Goal: Transaction & Acquisition: Purchase product/service

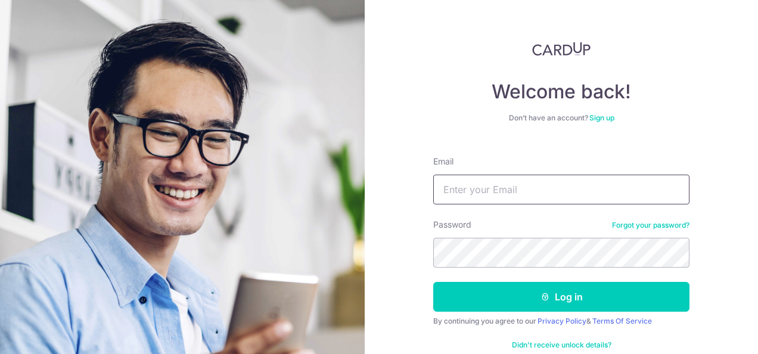
click at [502, 182] on input "Email" at bounding box center [561, 190] width 256 height 30
type input "[EMAIL_ADDRESS][DOMAIN_NAME]"
click at [433, 282] on button "Log in" at bounding box center [561, 297] width 256 height 30
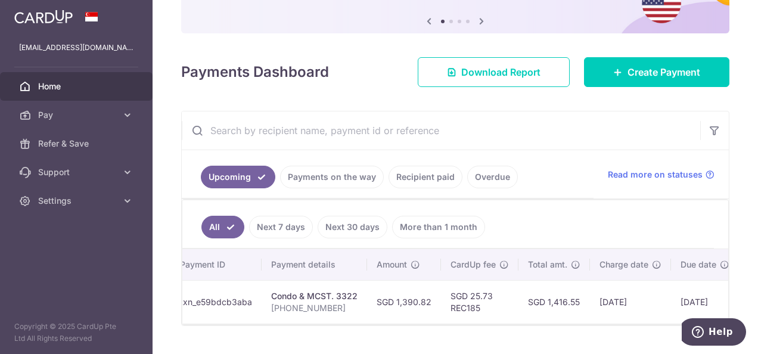
scroll to position [0, 204]
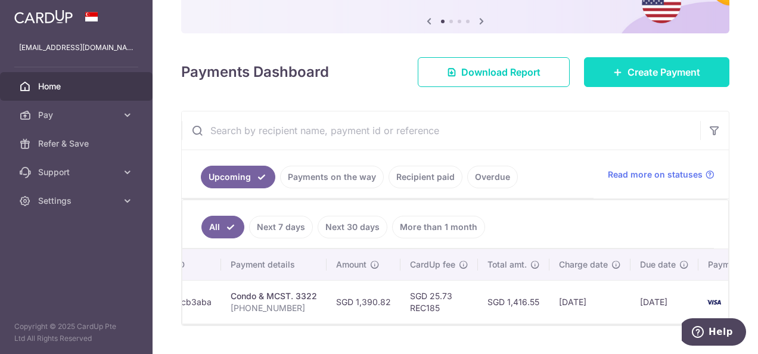
click at [607, 63] on link "Create Payment" at bounding box center [656, 72] width 145 height 30
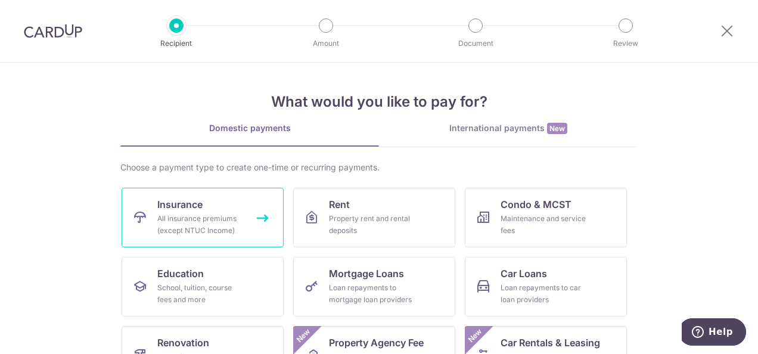
click at [217, 219] on div "All insurance premiums (except NTUC Income)" at bounding box center [200, 225] width 86 height 24
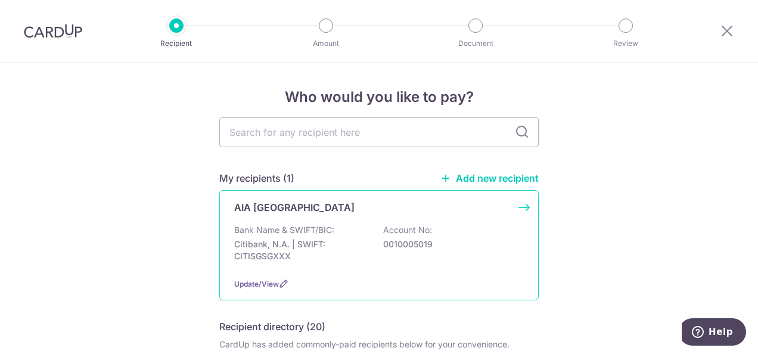
click at [283, 237] on div "Bank Name & SWIFT/BIC: Citibank, N.A. | SWIFT: CITISGSGXXX Account No: 00100050…" at bounding box center [379, 246] width 290 height 44
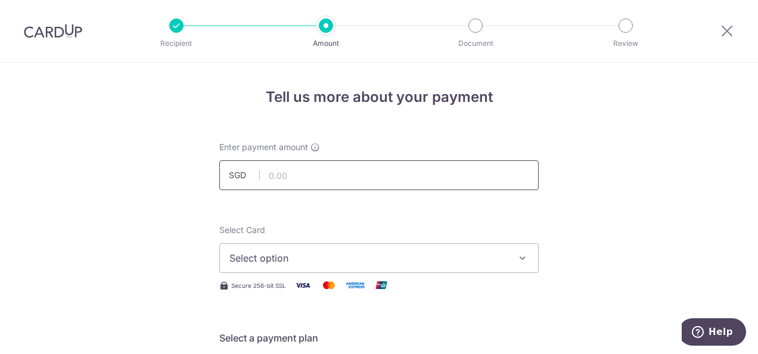
click at [332, 177] on input "text" at bounding box center [378, 175] width 319 height 30
type input "431.42"
click at [338, 247] on button "Select option" at bounding box center [378, 258] width 319 height 30
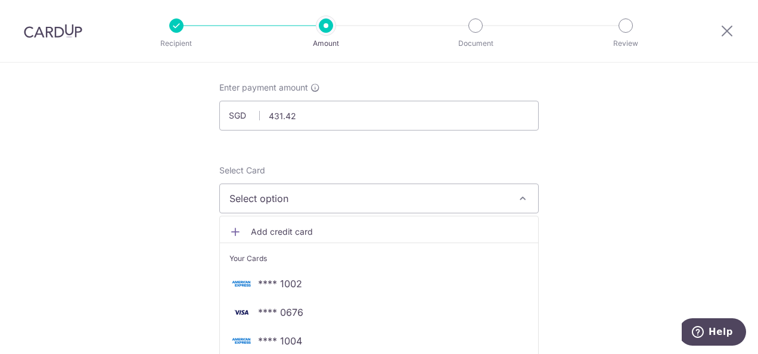
scroll to position [119, 0]
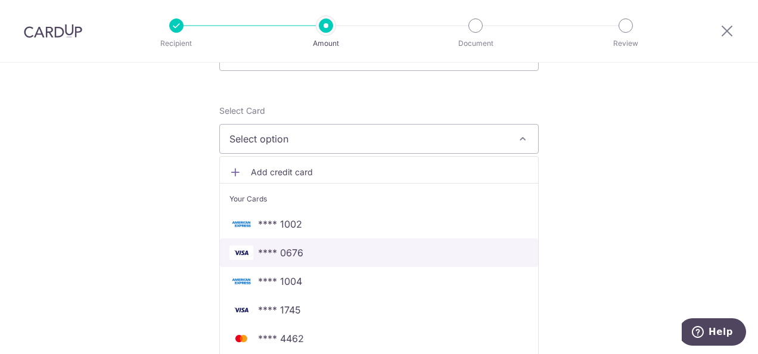
click at [338, 247] on span "**** 0676" at bounding box center [378, 252] width 299 height 14
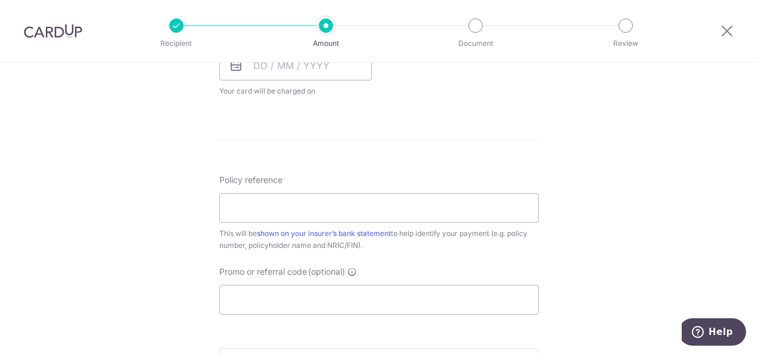
scroll to position [596, 0]
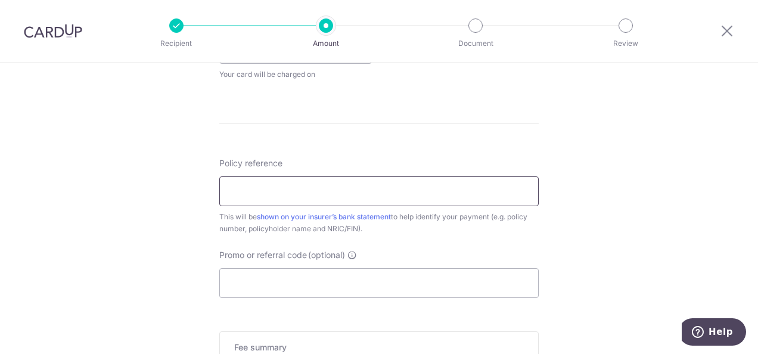
click at [298, 190] on input "Policy reference" at bounding box center [378, 191] width 319 height 30
type input "P554035550"
click at [311, 278] on input "Promo or referral code (optional)" at bounding box center [378, 283] width 319 height 30
paste input "OFF225"
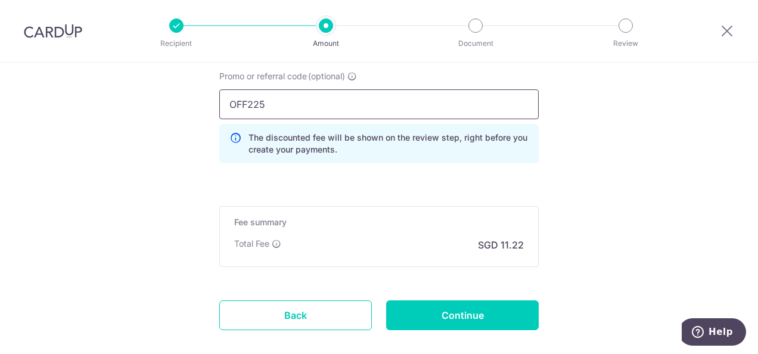
scroll to position [834, 0]
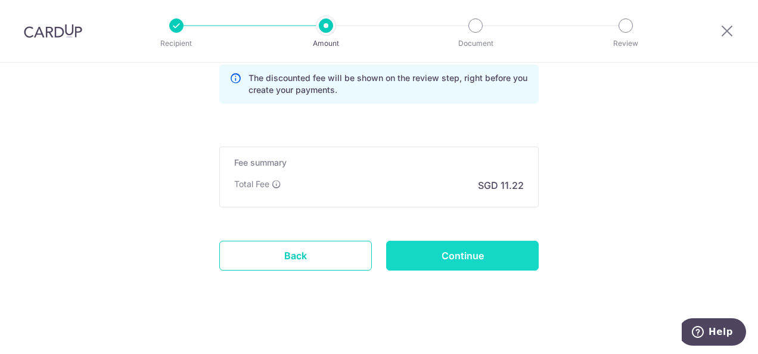
type input "OFF225"
click at [471, 255] on input "Continue" at bounding box center [462, 256] width 152 height 30
type input "Create Schedule"
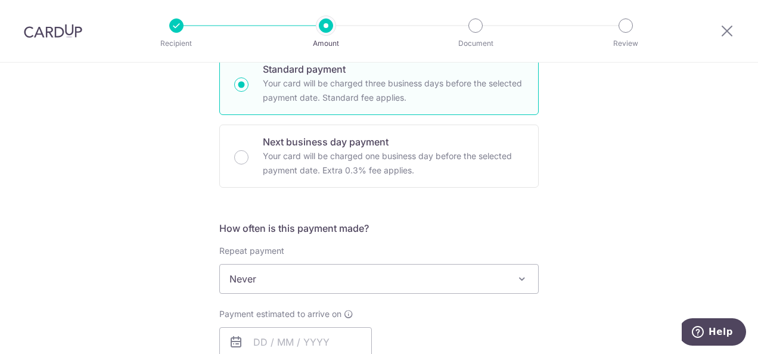
scroll to position [422, 0]
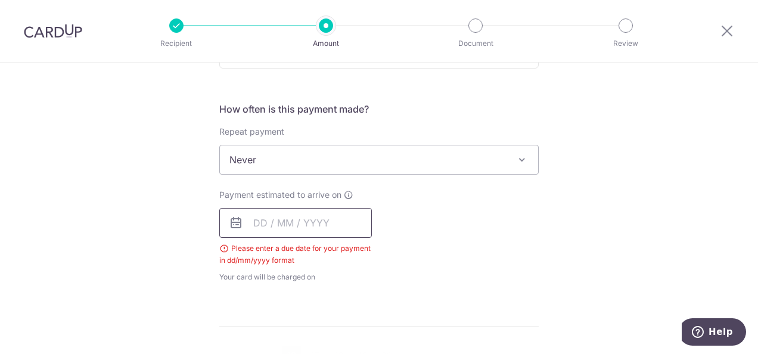
click at [255, 223] on input "text" at bounding box center [295, 223] width 152 height 30
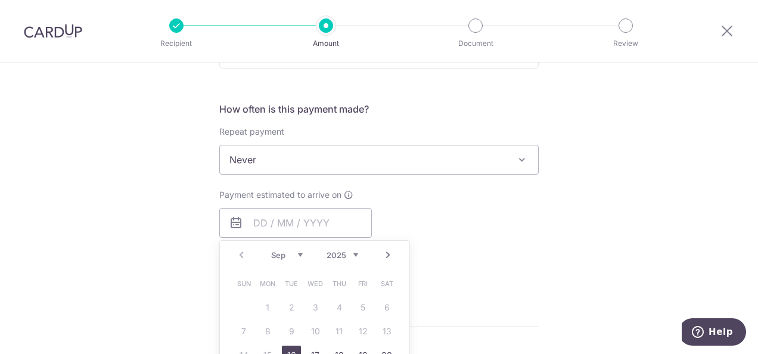
click at [150, 241] on div "Tell us more about your payment Enter payment amount SGD 431.42 431.42 Select C…" at bounding box center [379, 221] width 758 height 1160
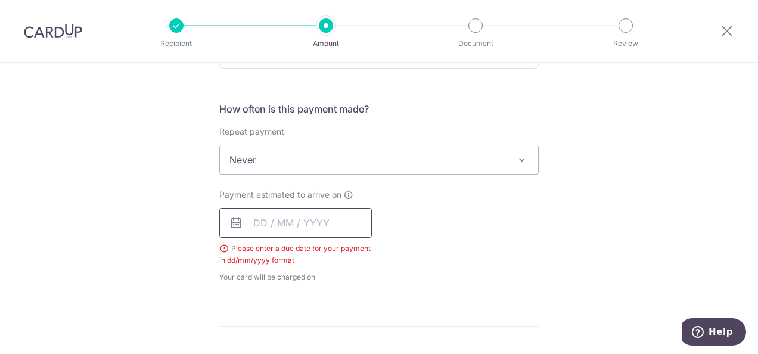
click at [253, 220] on input "text" at bounding box center [295, 223] width 152 height 30
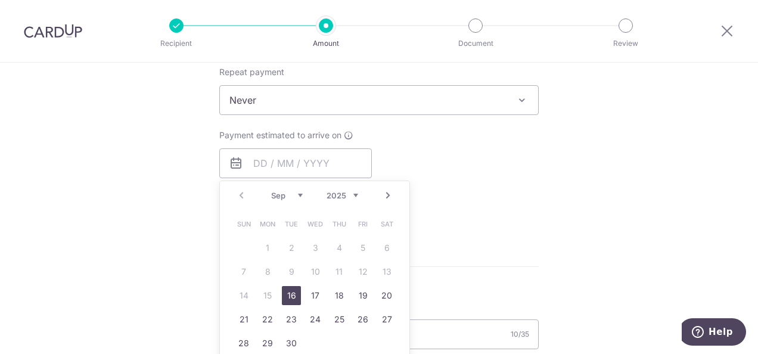
click at [285, 293] on link "16" at bounding box center [291, 295] width 19 height 19
type input "16/09/2025"
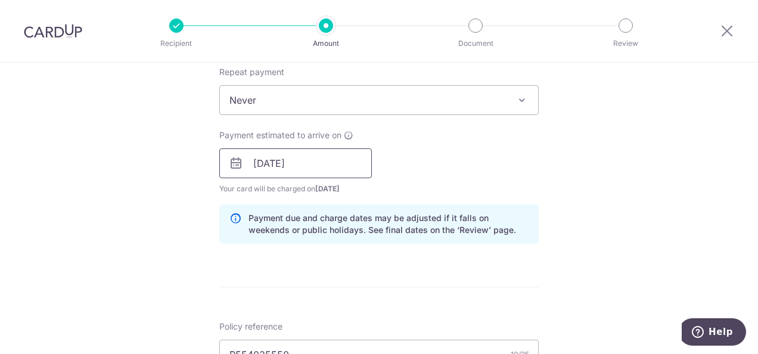
click at [261, 162] on input "16/09/2025" at bounding box center [295, 163] width 152 height 30
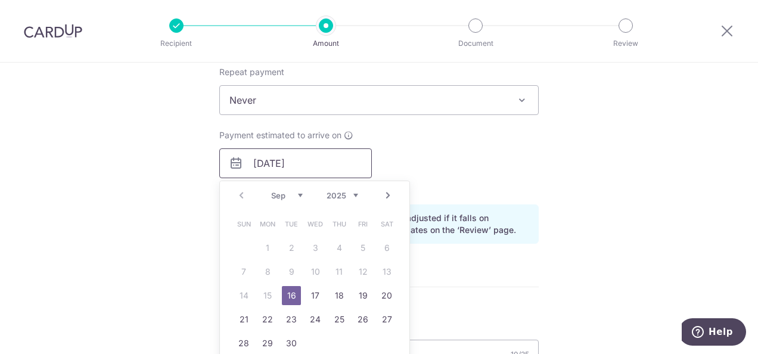
click at [261, 162] on input "16/09/2025" at bounding box center [295, 163] width 152 height 30
click at [182, 175] on div "Tell us more about your payment Enter payment amount SGD 431.42 431.42 Select C…" at bounding box center [379, 171] width 758 height 1180
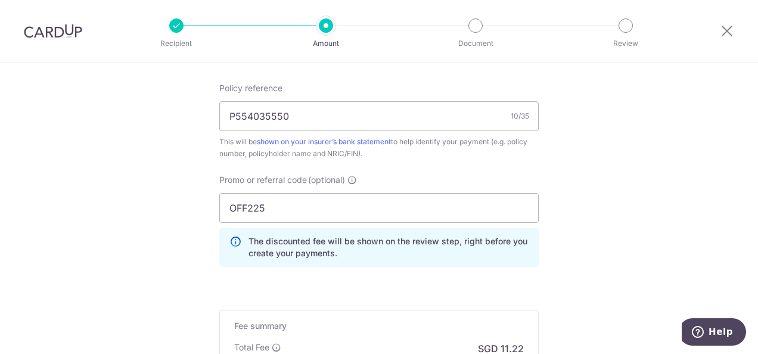
scroll to position [839, 0]
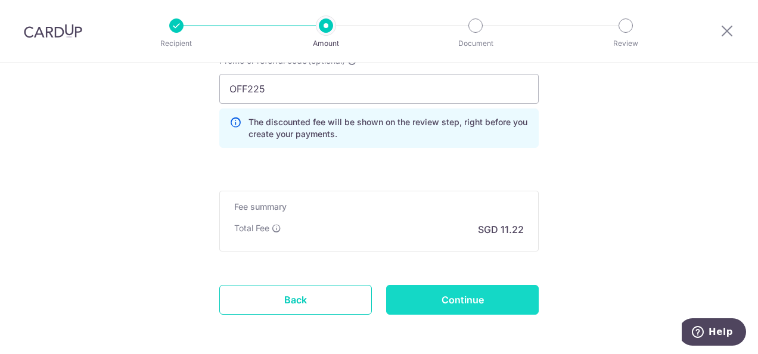
click at [423, 300] on input "Continue" at bounding box center [462, 300] width 152 height 30
type input "Create Schedule"
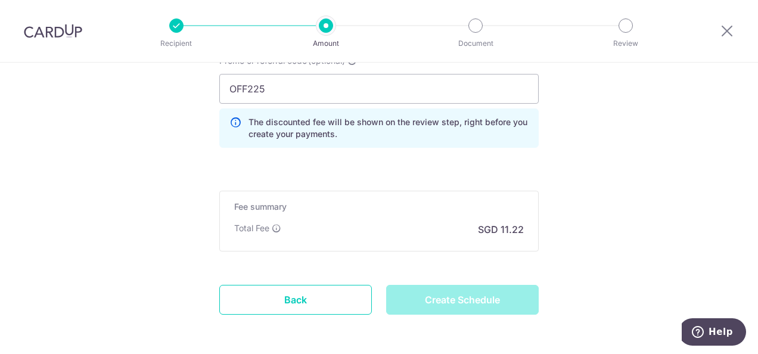
scroll to position [885, 0]
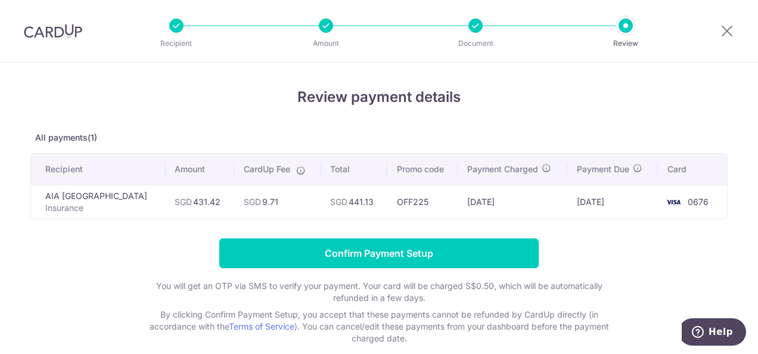
scroll to position [60, 0]
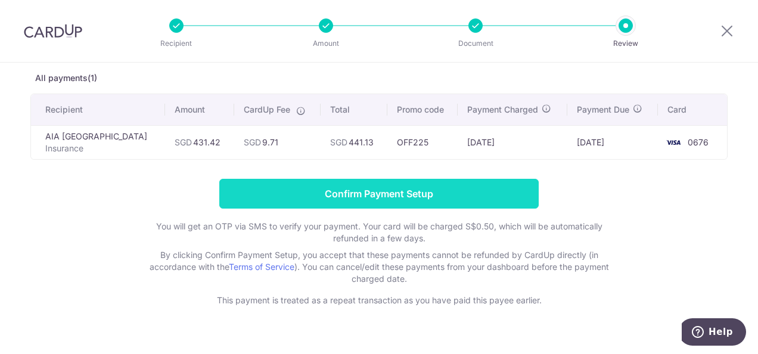
click at [412, 186] on input "Confirm Payment Setup" at bounding box center [378, 194] width 319 height 30
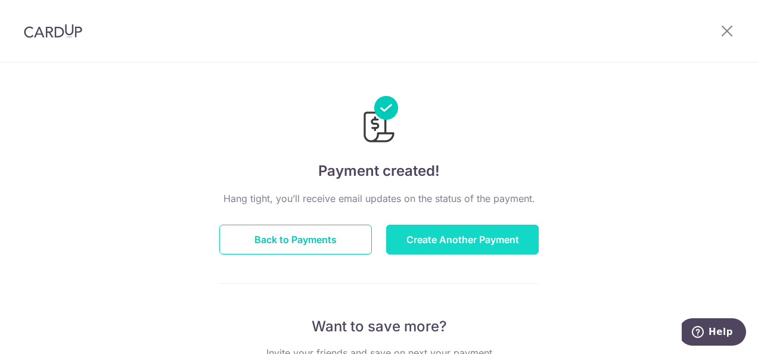
click at [461, 233] on button "Create Another Payment" at bounding box center [462, 240] width 152 height 30
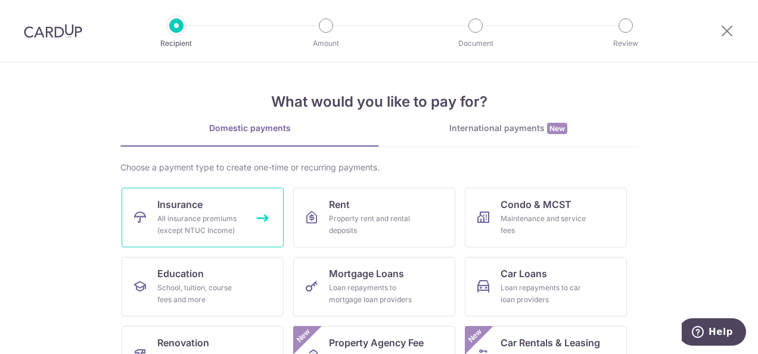
click at [198, 203] on span "Insurance" at bounding box center [179, 204] width 45 height 14
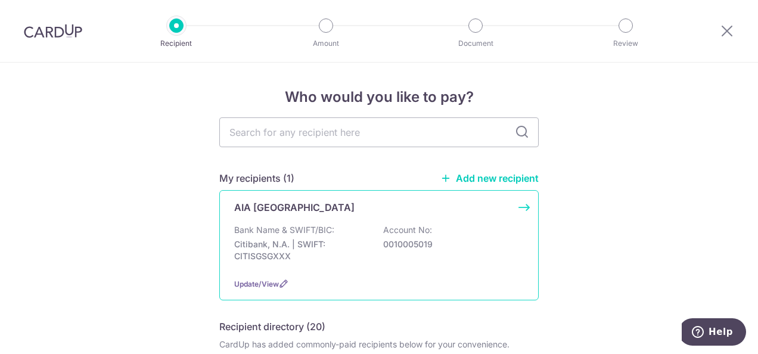
click at [285, 232] on p "Bank Name & SWIFT/BIC:" at bounding box center [284, 230] width 100 height 12
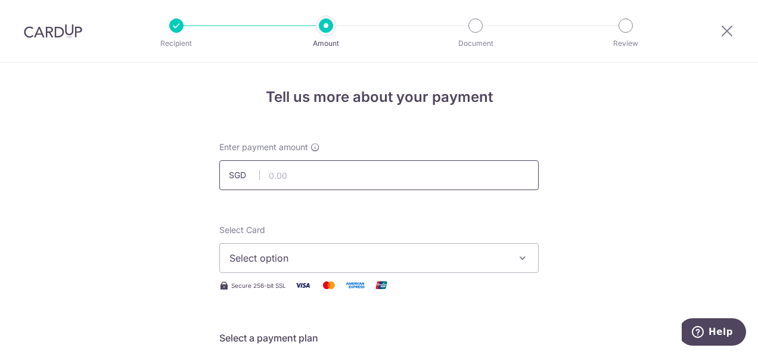
click at [423, 179] on input "text" at bounding box center [378, 175] width 319 height 30
type input "1,642.80"
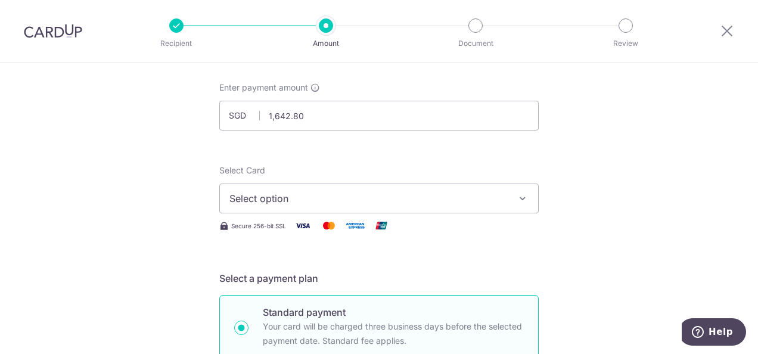
click at [381, 200] on span "Select option" at bounding box center [368, 198] width 278 height 14
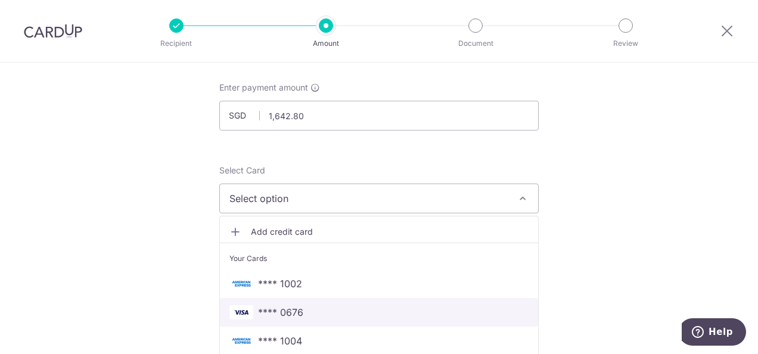
click at [320, 311] on span "**** 0676" at bounding box center [378, 312] width 299 height 14
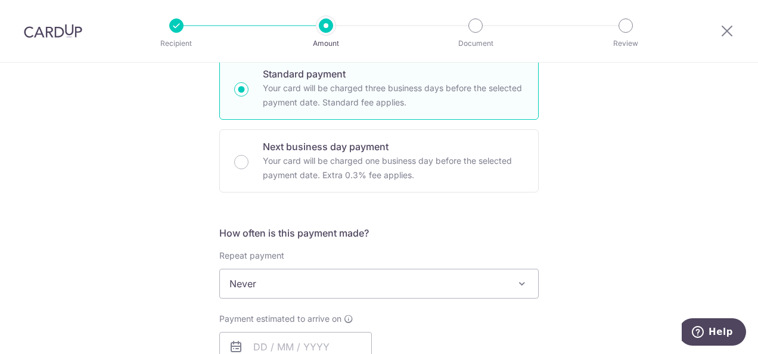
scroll to position [417, 0]
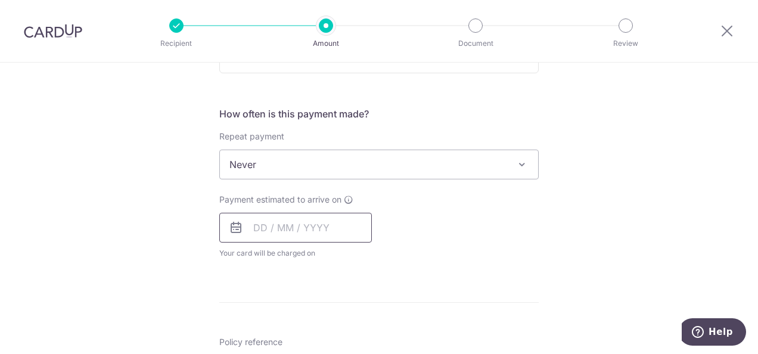
click at [312, 229] on input "text" at bounding box center [295, 228] width 152 height 30
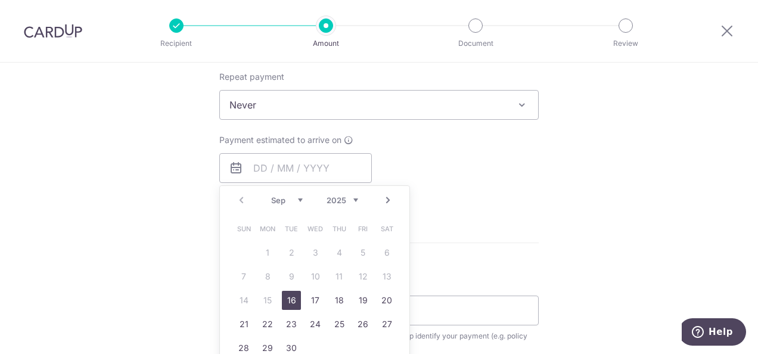
click at [285, 295] on link "16" at bounding box center [291, 300] width 19 height 19
type input "[DATE]"
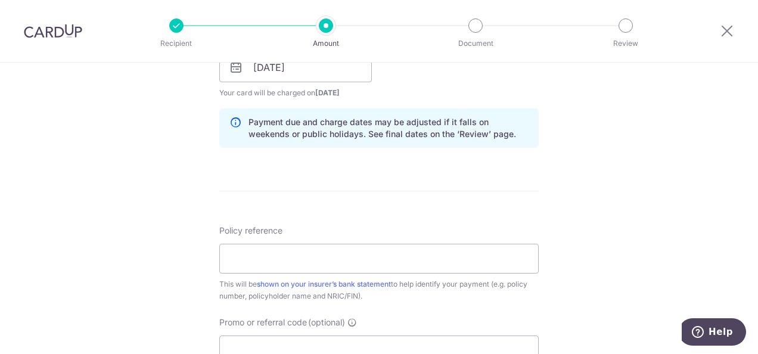
scroll to position [596, 0]
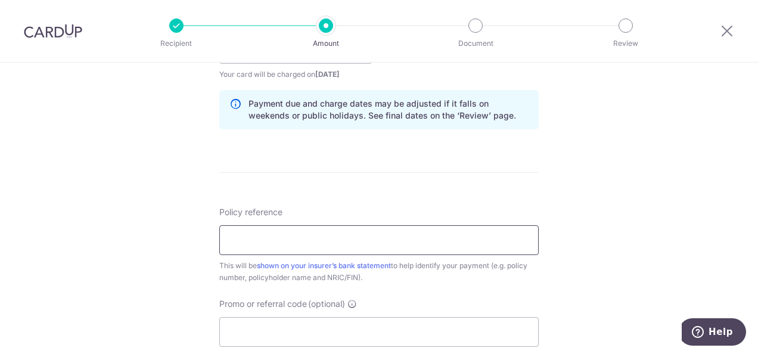
click at [269, 244] on input "Policy reference" at bounding box center [378, 240] width 319 height 30
type input "L537778876"
click at [186, 255] on div "Tell us more about your payment Enter payment amount SGD 1,642.80 1642.80 Selec…" at bounding box center [379, 30] width 758 height 1126
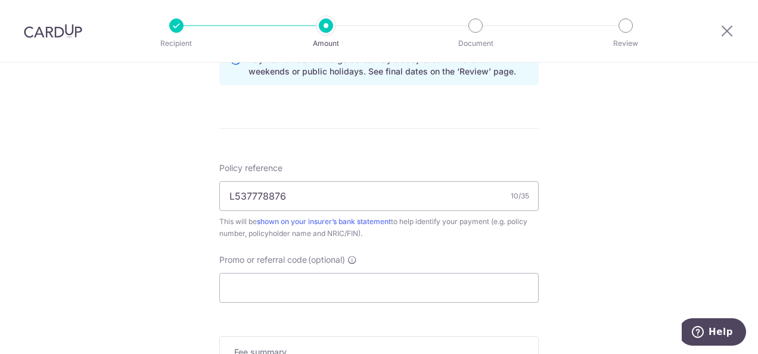
scroll to position [655, 0]
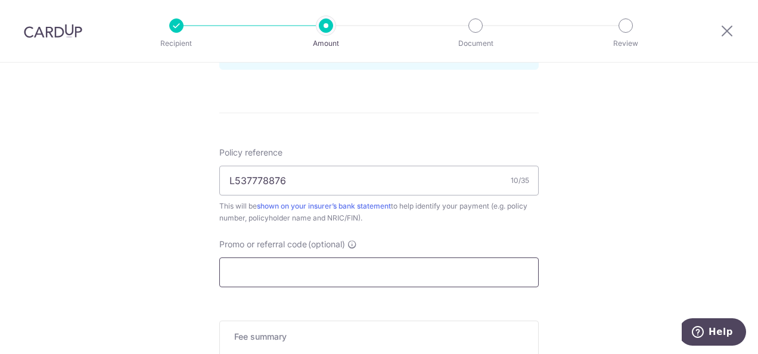
click at [282, 262] on input "Promo or referral code (optional)" at bounding box center [378, 272] width 319 height 30
type input "OFF225"
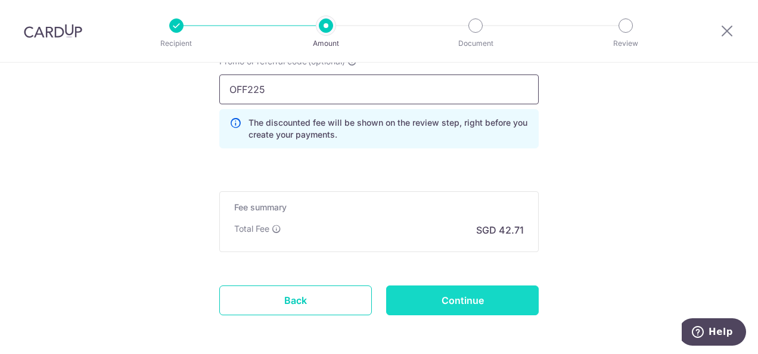
scroll to position [885, 0]
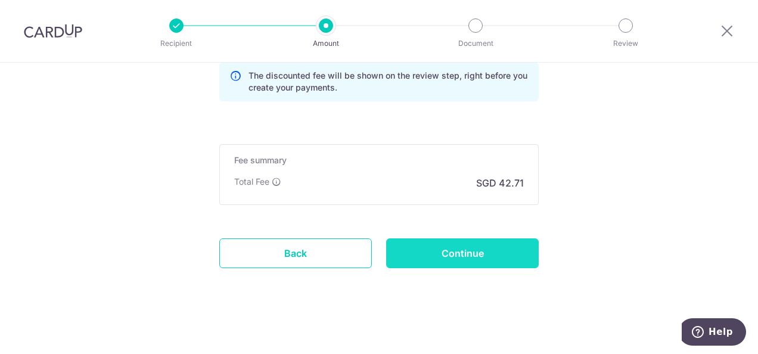
click at [456, 250] on input "Continue" at bounding box center [462, 253] width 152 height 30
type input "Create Schedule"
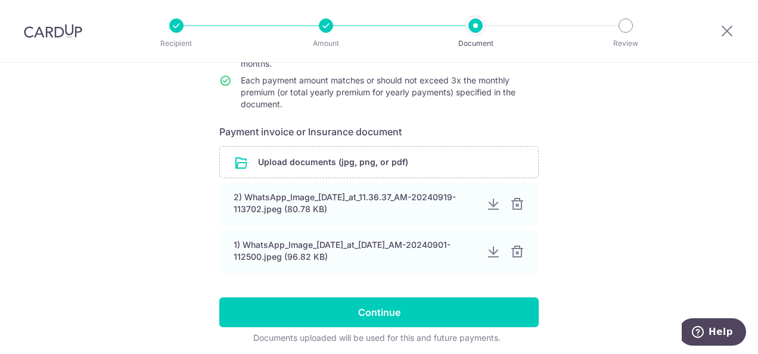
scroll to position [105, 0]
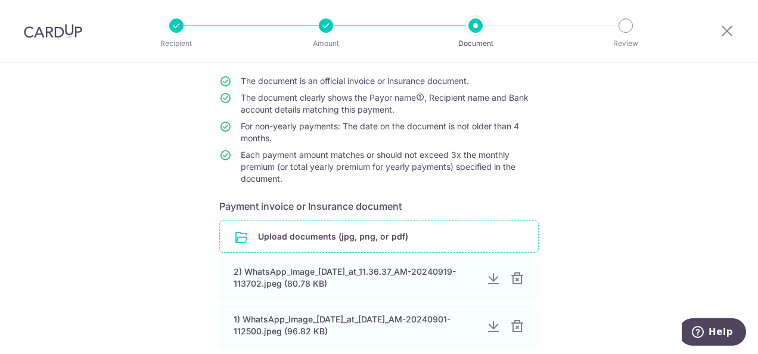
click at [360, 236] on input "file" at bounding box center [379, 236] width 318 height 31
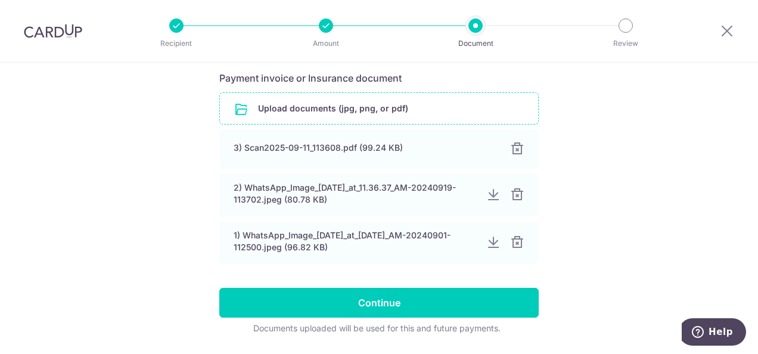
scroll to position [269, 0]
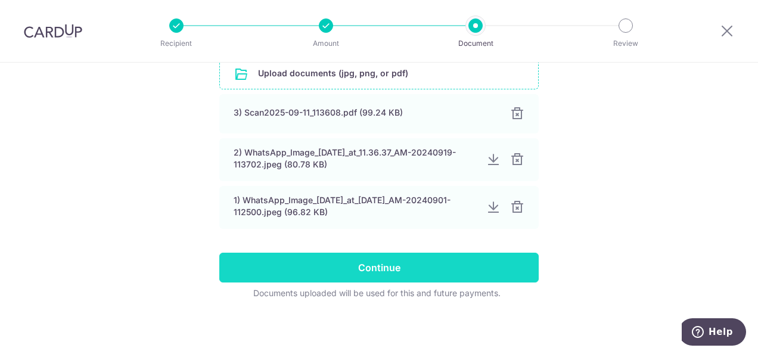
click at [400, 279] on input "Continue" at bounding box center [378, 268] width 319 height 30
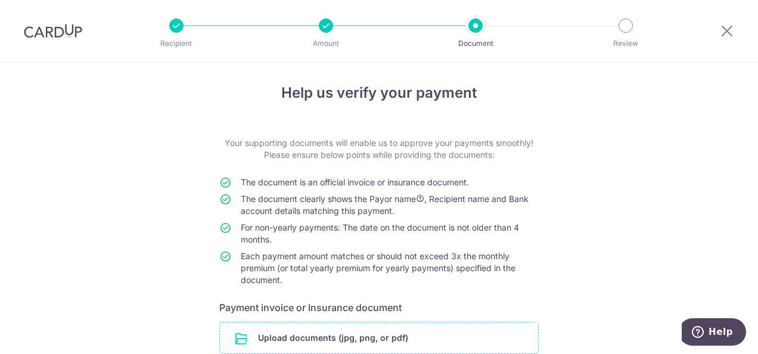
scroll to position [0, 0]
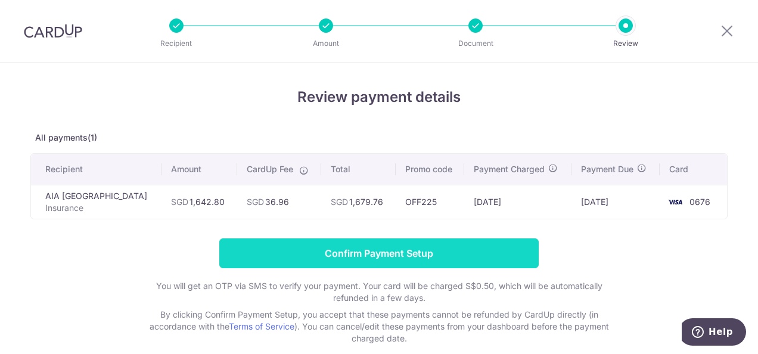
click at [402, 257] on input "Confirm Payment Setup" at bounding box center [378, 253] width 319 height 30
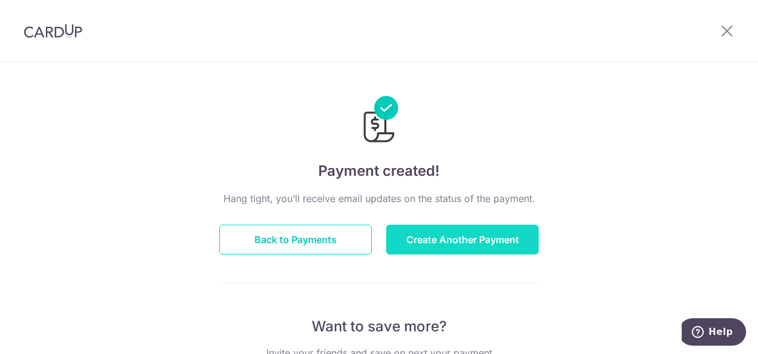
click at [422, 238] on button "Create Another Payment" at bounding box center [462, 240] width 152 height 30
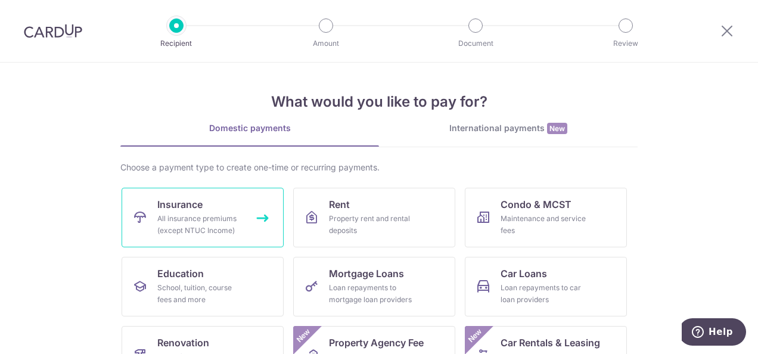
click at [211, 231] on div "All insurance premiums (except NTUC Income)" at bounding box center [200, 225] width 86 height 24
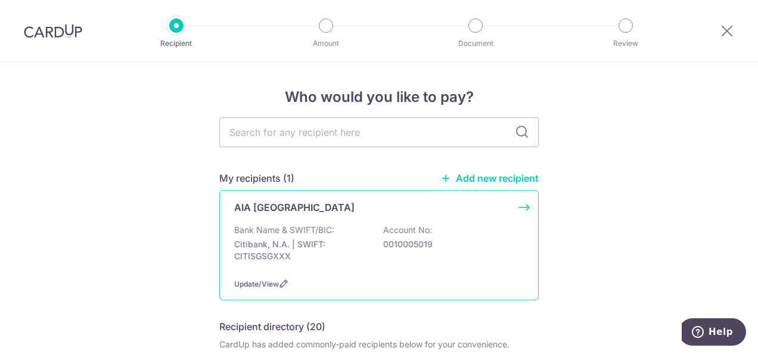
click at [340, 255] on p "Citibank, N.A. | SWIFT: CITISGSGXXX" at bounding box center [300, 250] width 133 height 24
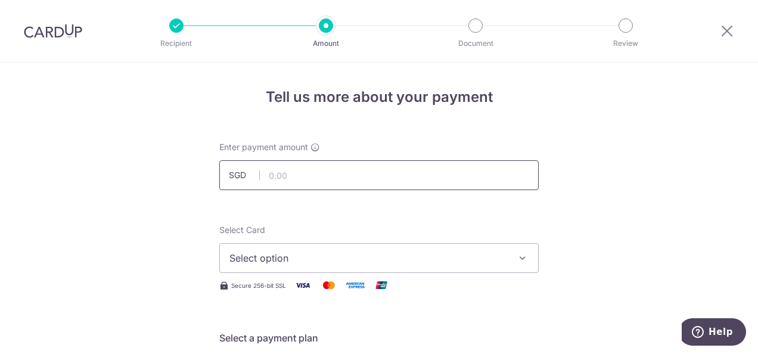
click at [344, 170] on input "text" at bounding box center [378, 175] width 319 height 30
type input "436.00"
click at [369, 261] on span "Select option" at bounding box center [368, 258] width 278 height 14
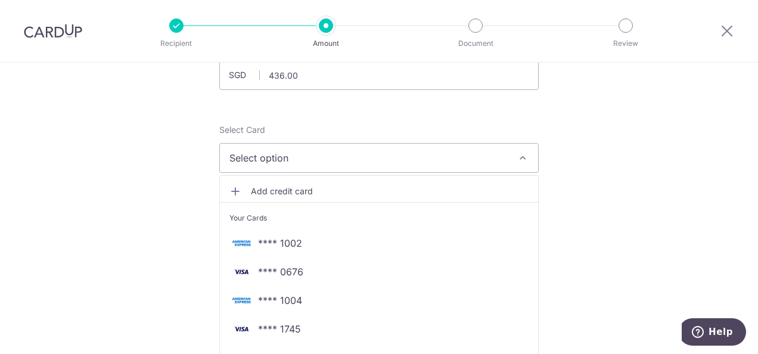
scroll to position [119, 0]
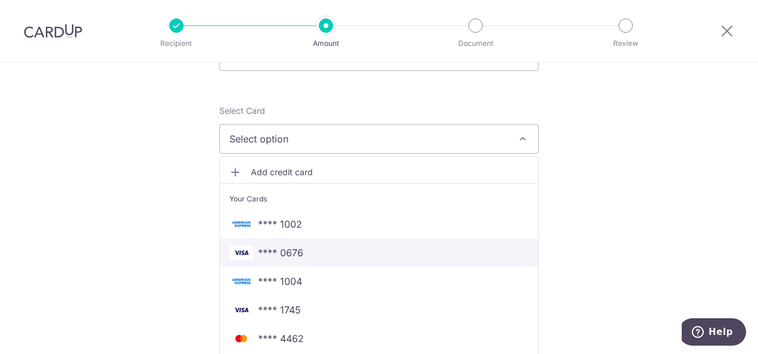
click at [248, 254] on img at bounding box center [241, 252] width 24 height 14
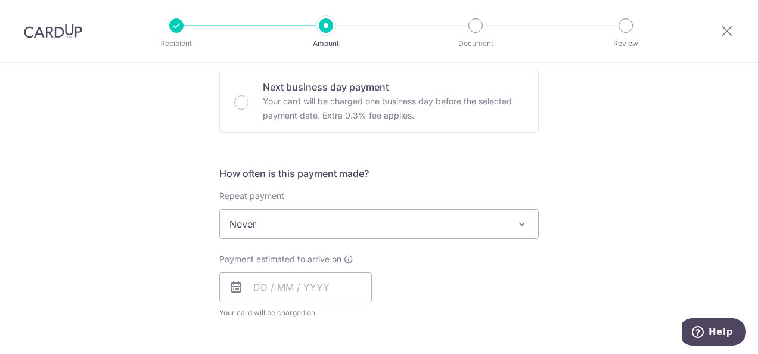
scroll to position [477, 0]
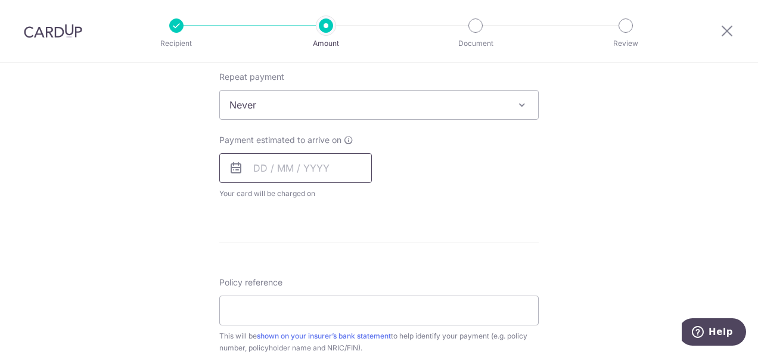
click at [300, 172] on input "text" at bounding box center [295, 168] width 152 height 30
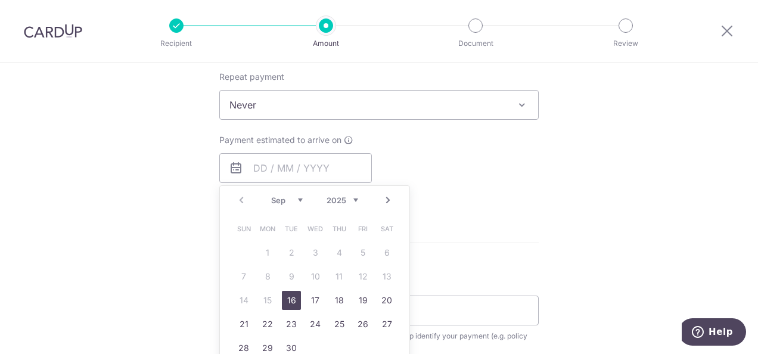
click at [288, 300] on link "16" at bounding box center [291, 300] width 19 height 19
type input "[DATE]"
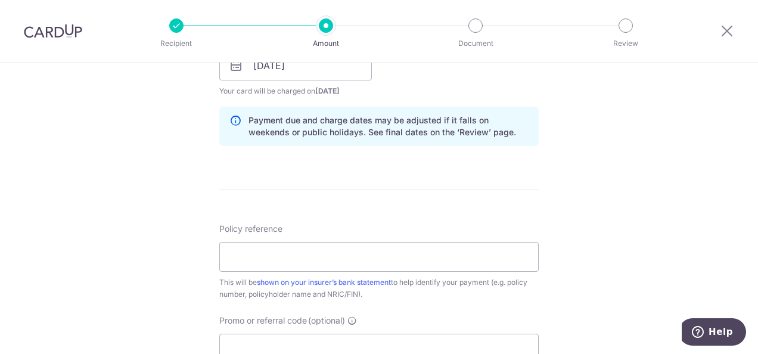
scroll to position [596, 0]
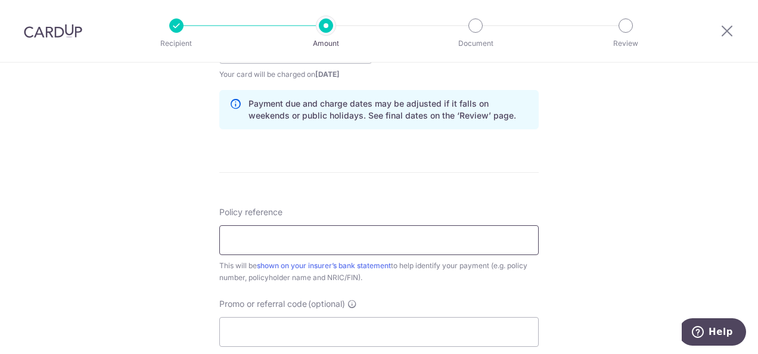
click at [259, 239] on input "Policy reference" at bounding box center [378, 240] width 319 height 30
type input "P552932192"
click at [261, 338] on input "Promo or referral code (optional)" at bounding box center [378, 332] width 319 height 30
type input "OFF225"
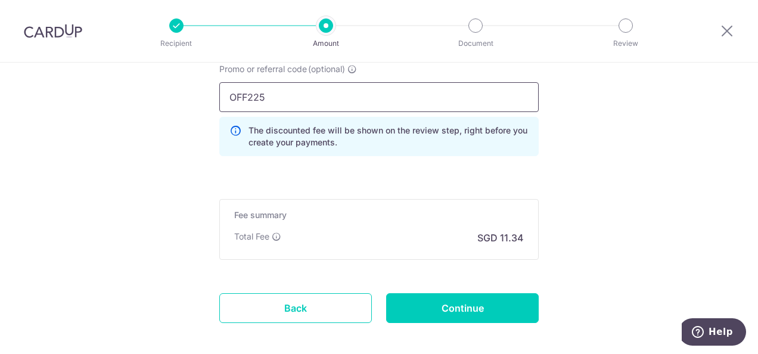
scroll to position [848, 0]
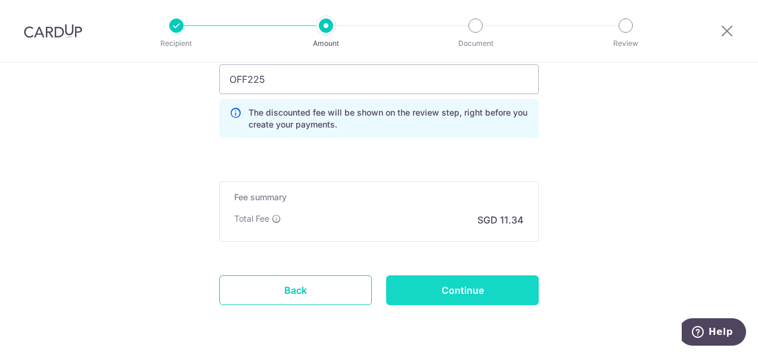
click at [418, 291] on input "Continue" at bounding box center [462, 290] width 152 height 30
type input "Create Schedule"
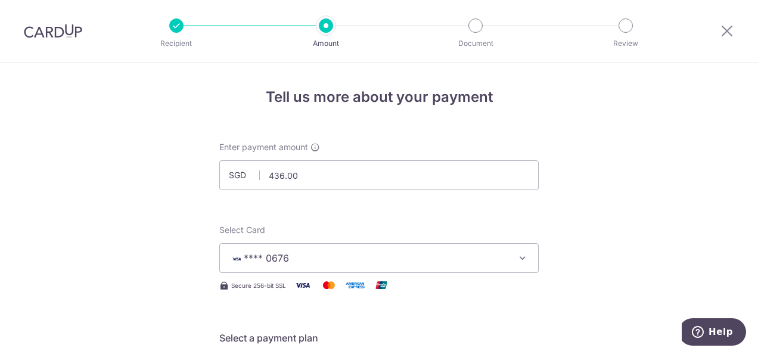
scroll to position [238, 0]
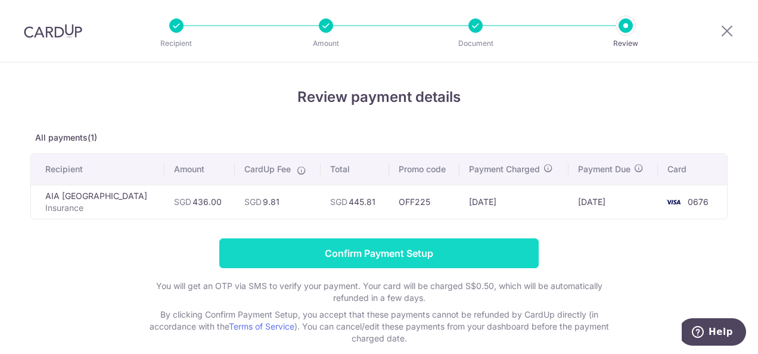
click at [392, 257] on input "Confirm Payment Setup" at bounding box center [378, 253] width 319 height 30
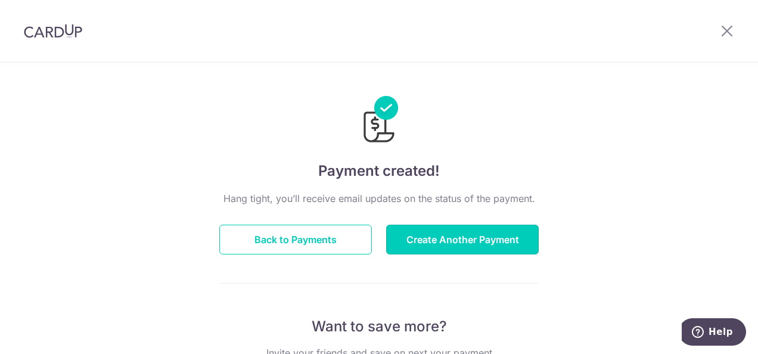
click at [394, 253] on button "Create Another Payment" at bounding box center [462, 240] width 152 height 30
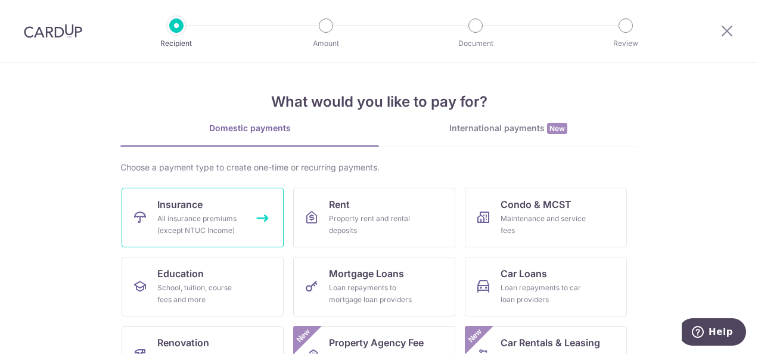
click at [200, 206] on link "Insurance All insurance premiums (except NTUC Income)" at bounding box center [203, 218] width 162 height 60
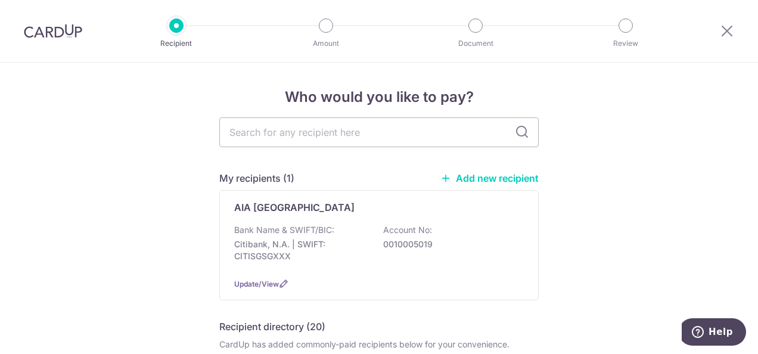
click at [718, 32] on div at bounding box center [727, 31] width 62 height 62
click at [724, 32] on icon at bounding box center [727, 30] width 14 height 15
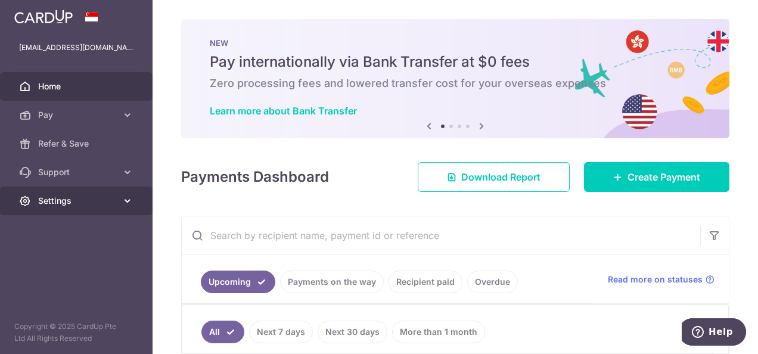
click at [71, 202] on span "Settings" at bounding box center [77, 201] width 79 height 12
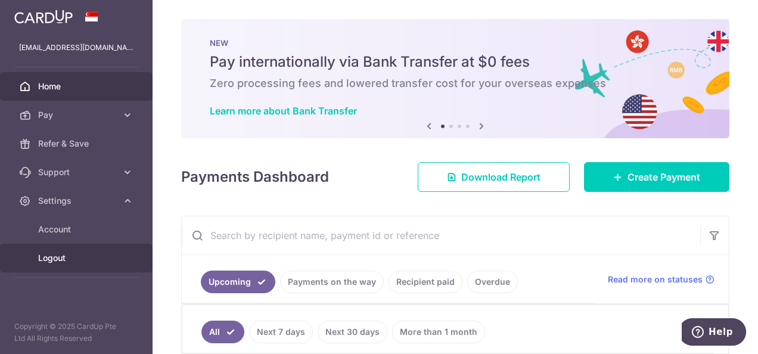
click at [67, 260] on span "Logout" at bounding box center [77, 258] width 79 height 12
